Goal: Task Accomplishment & Management: Manage account settings

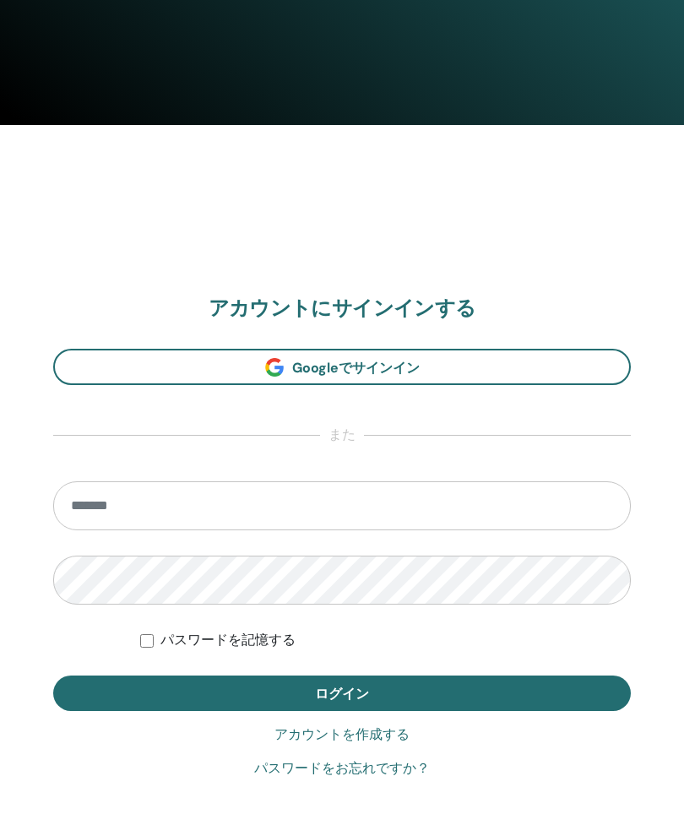
scroll to position [706, 0]
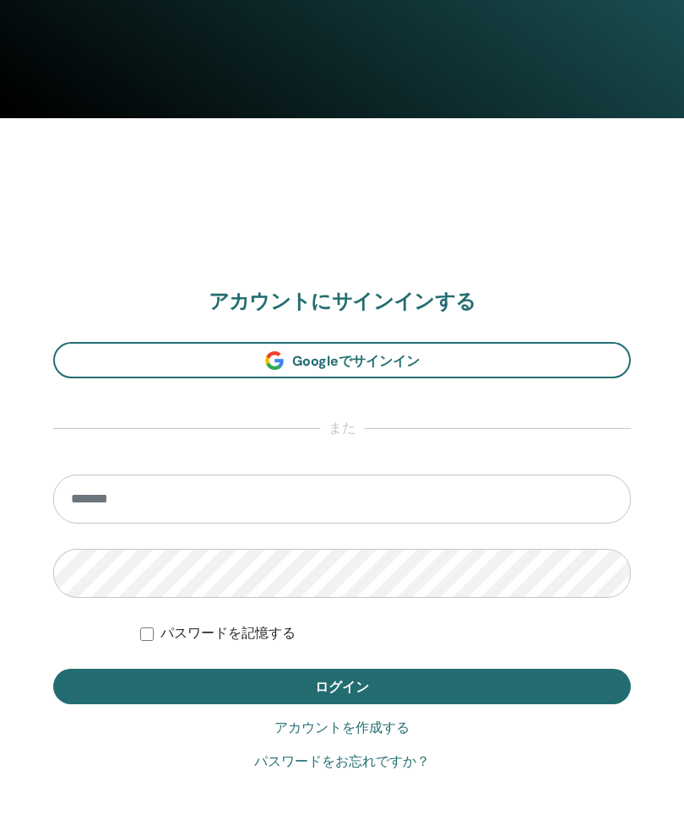
click at [359, 764] on link "パスワードをお忘れですか？" at bounding box center [342, 763] width 176 height 20
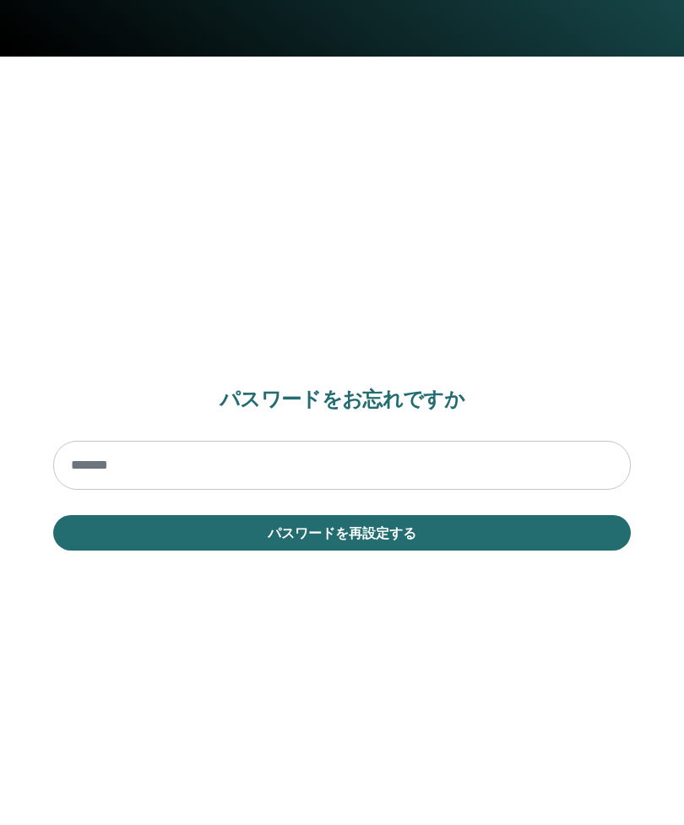
scroll to position [771, 0]
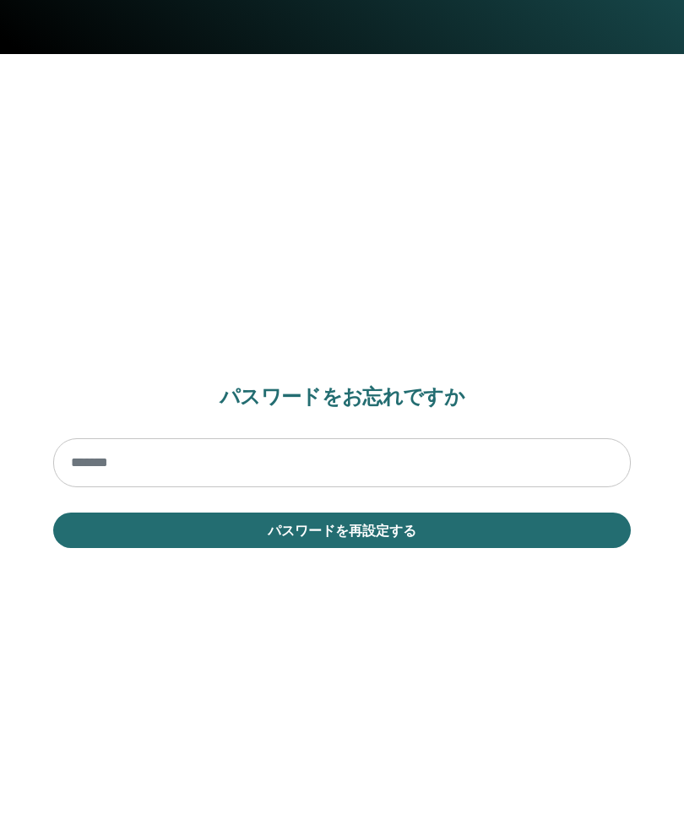
click at [332, 458] on input "email" at bounding box center [342, 462] width 578 height 49
click at [302, 465] on input "email" at bounding box center [342, 462] width 578 height 49
type input "*"
type input "**********"
click at [467, 546] on button "パスワードを再設定する" at bounding box center [342, 530] width 578 height 35
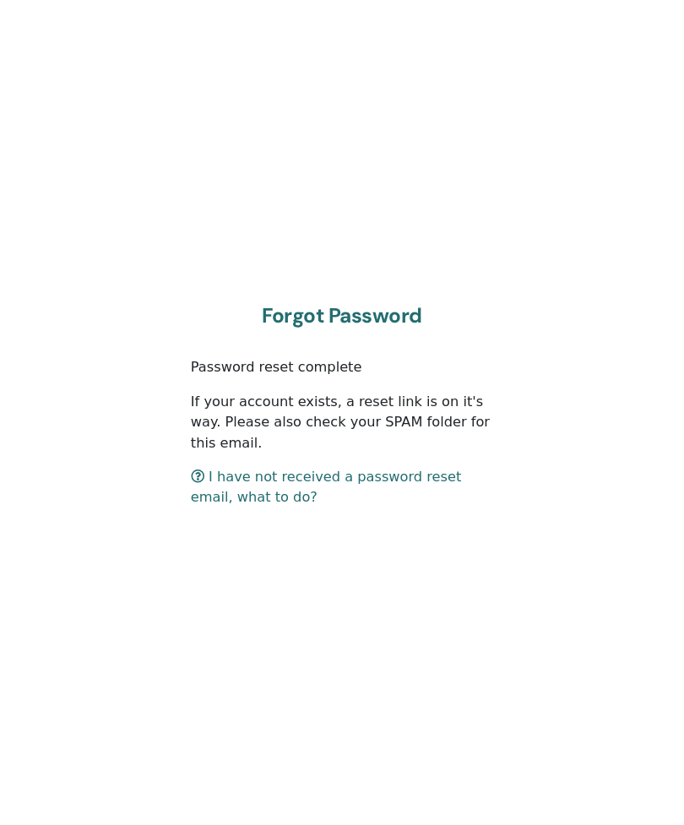
scroll to position [754, 0]
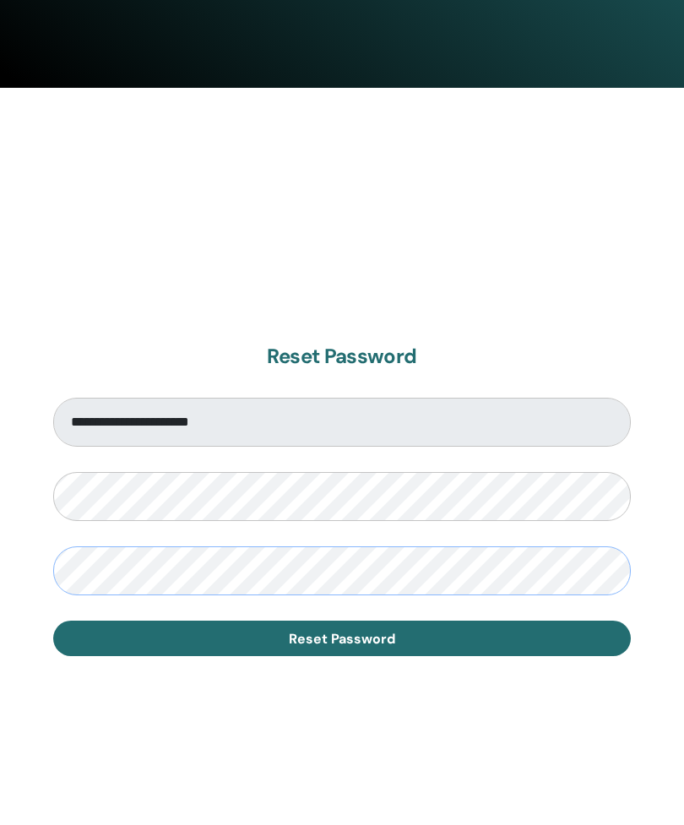
scroll to position [787, 0]
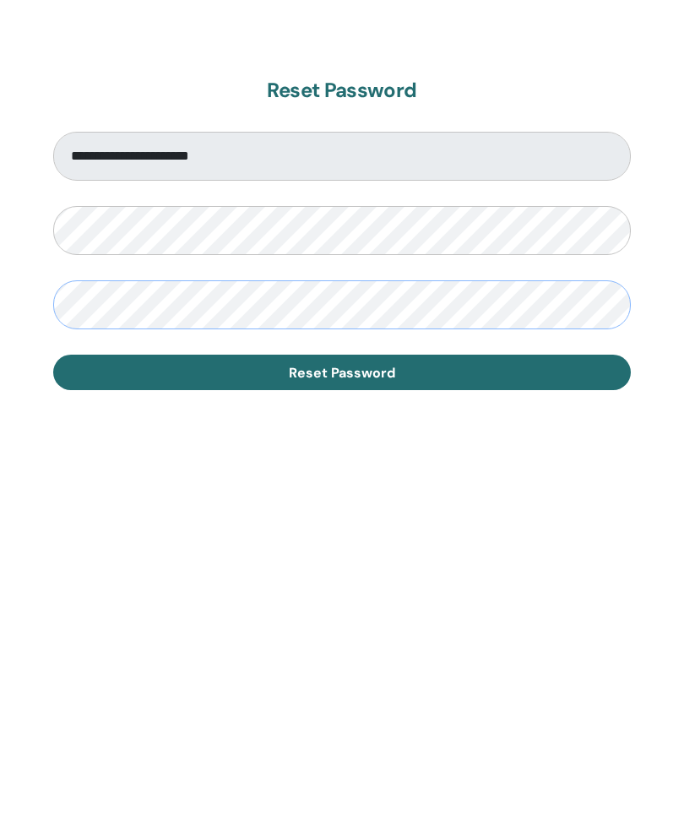
click at [374, 580] on span "Reset Password" at bounding box center [342, 589] width 106 height 18
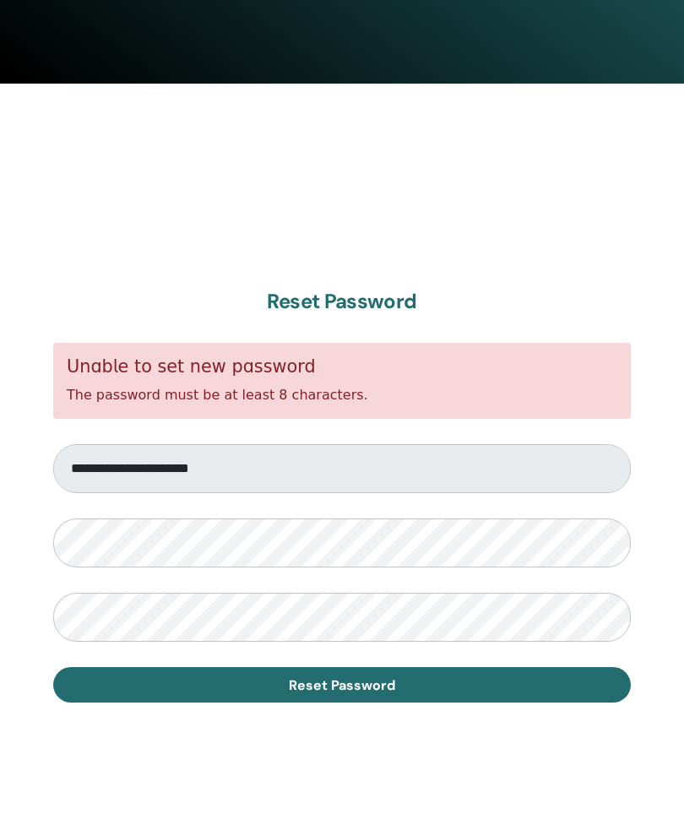
scroll to position [740, 0]
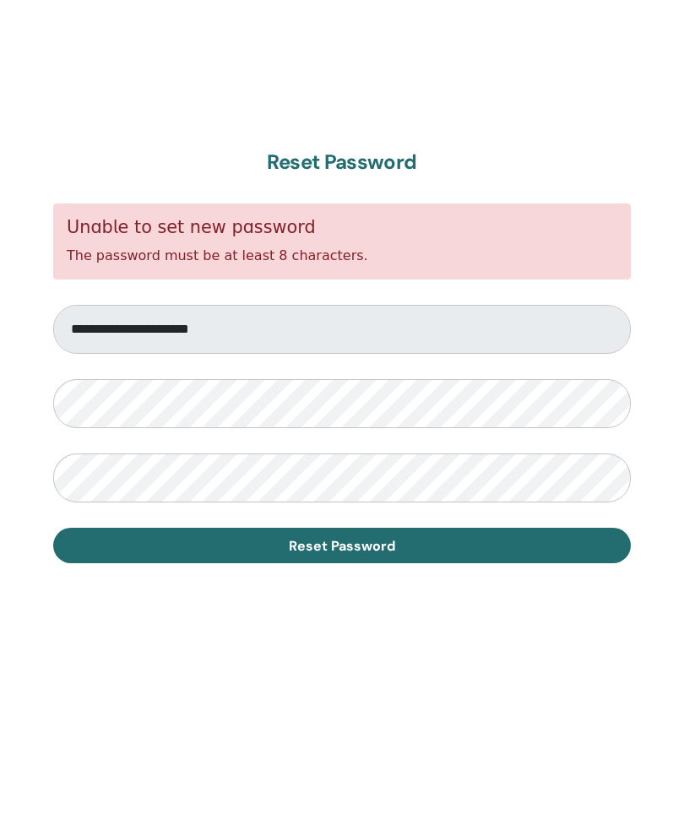
click at [393, 678] on span "Reset Password" at bounding box center [342, 687] width 106 height 18
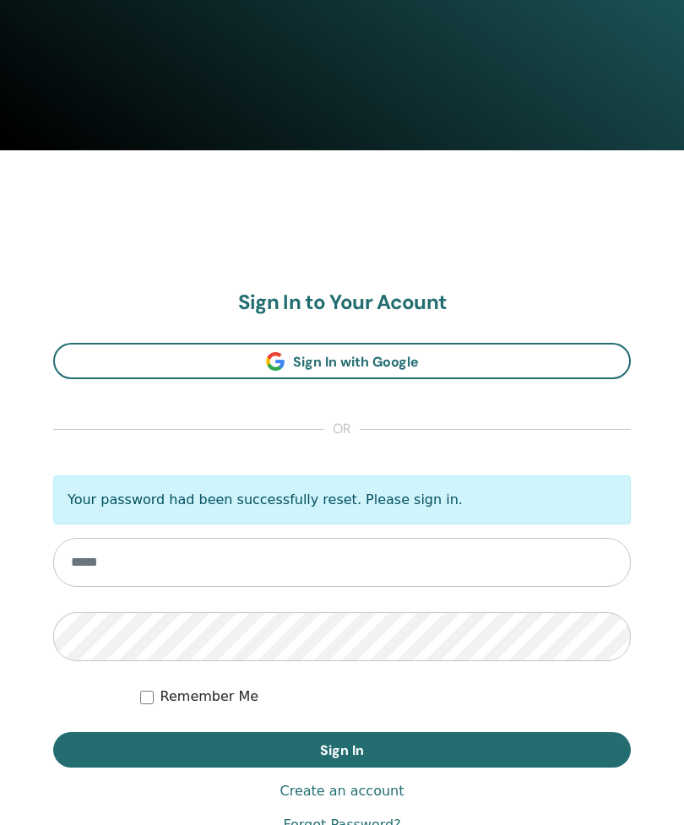
scroll to position [686, 0]
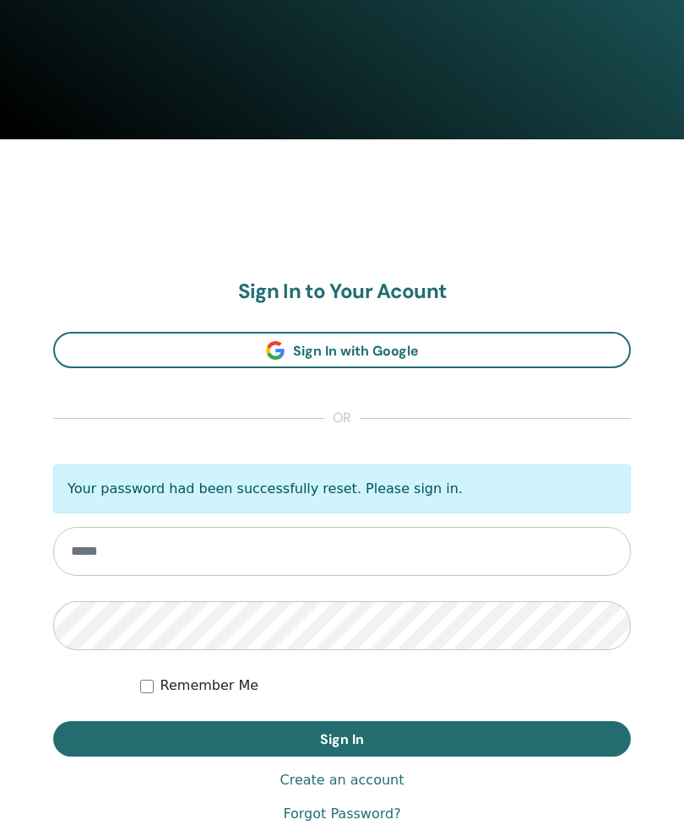
click at [361, 554] on input "email" at bounding box center [342, 551] width 578 height 49
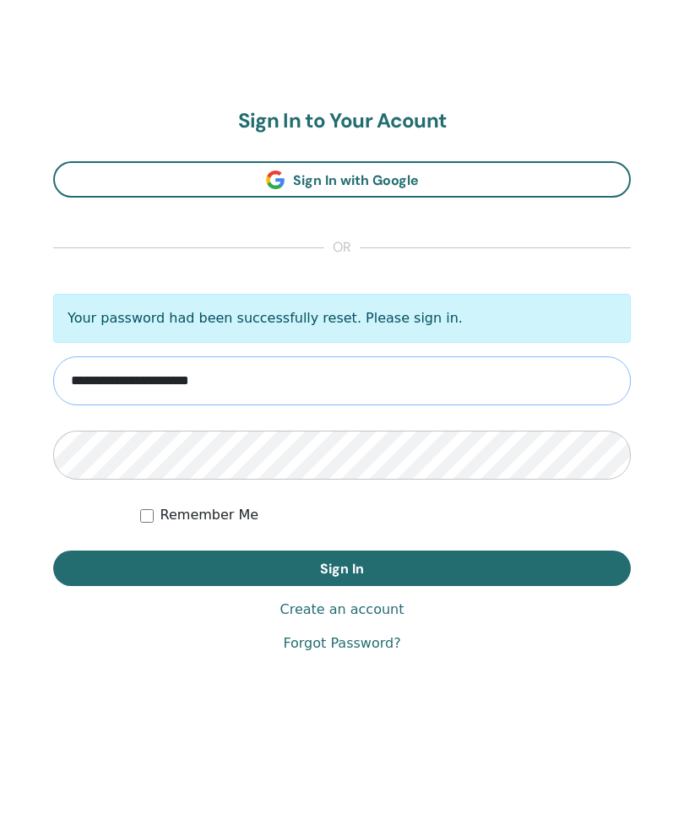
type input "**********"
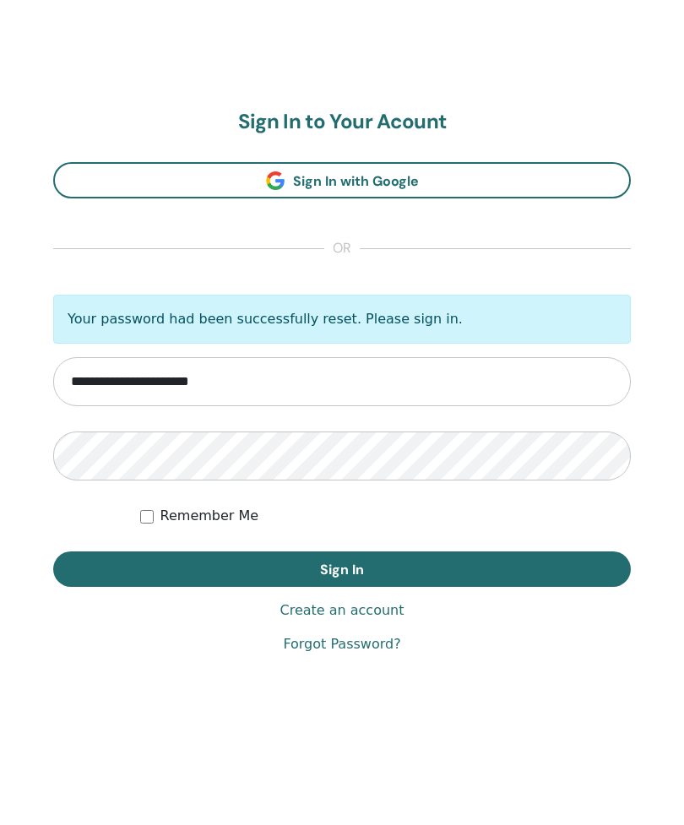
click at [376, 721] on button "Sign In" at bounding box center [342, 738] width 578 height 35
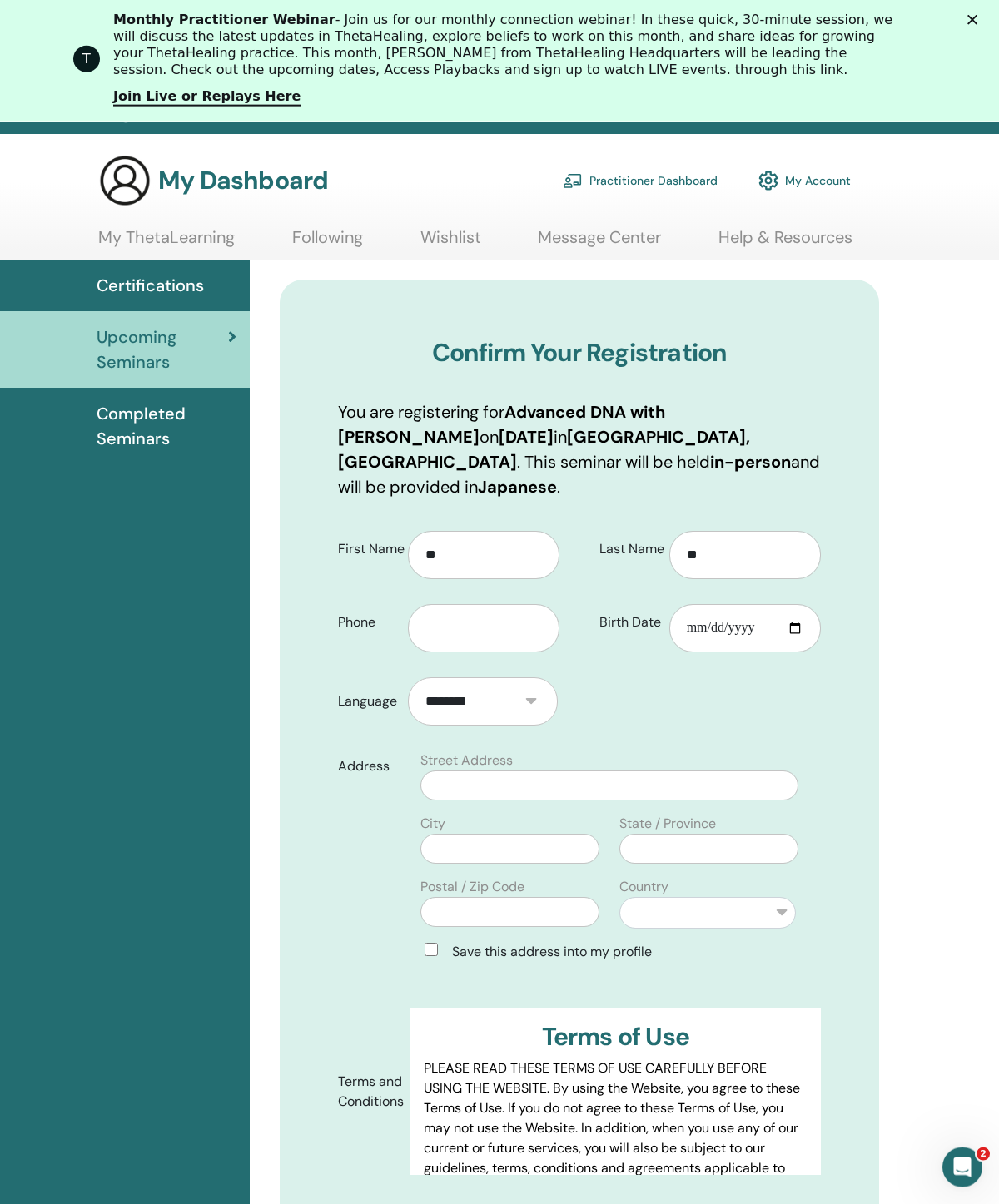
click at [991, 15] on div "T Monthly Practitioner Webinar - Join us for our monthly connection webinar! In…" at bounding box center [500, 59] width 999 height 104
click at [983, 20] on div "クローズ" at bounding box center [974, 20] width 17 height 10
